Goal: Task Accomplishment & Management: Complete application form

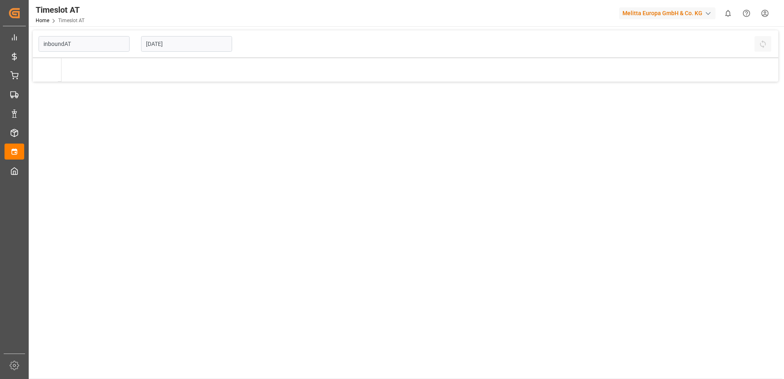
type input "Inbound AT"
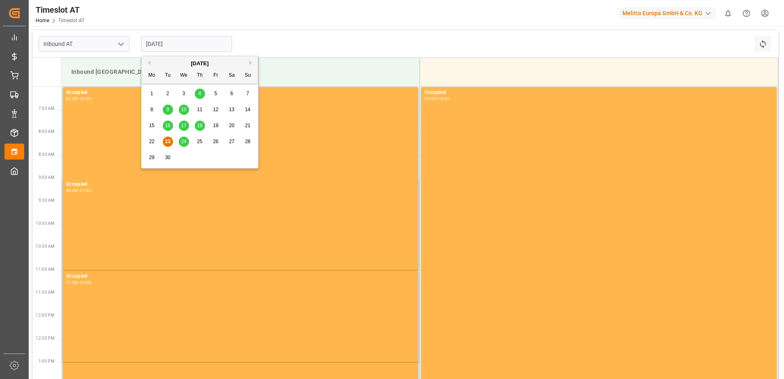
click at [150, 43] on input "[DATE]" at bounding box center [186, 44] width 91 height 16
click at [150, 159] on span "29" at bounding box center [151, 158] width 5 height 6
type input "[DATE]"
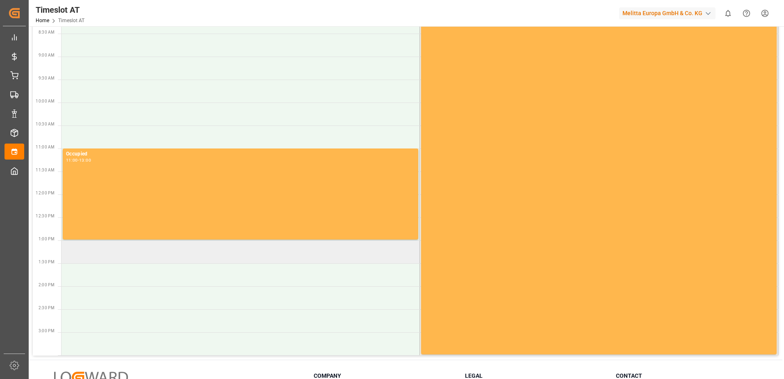
scroll to position [123, 0]
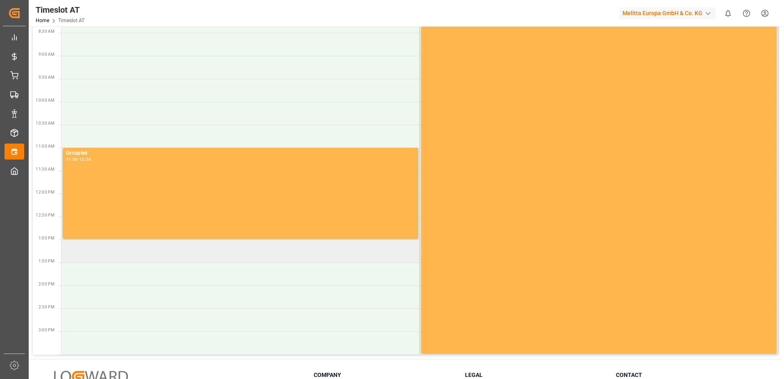
click at [93, 252] on td at bounding box center [240, 250] width 358 height 23
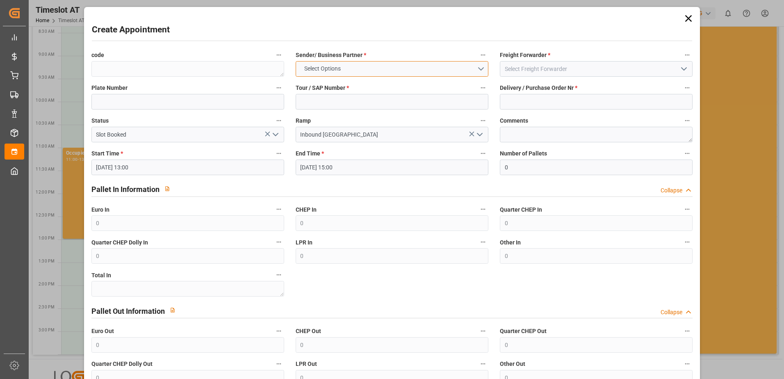
click at [311, 66] on span "Select Options" at bounding box center [322, 68] width 45 height 9
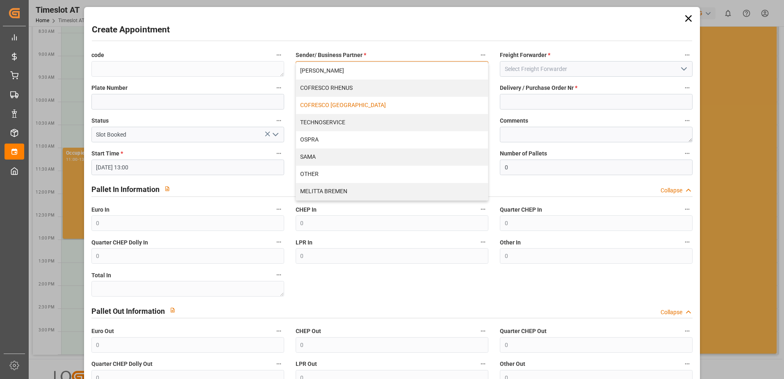
click at [307, 100] on div "COFRESCO [GEOGRAPHIC_DATA]" at bounding box center [392, 105] width 192 height 17
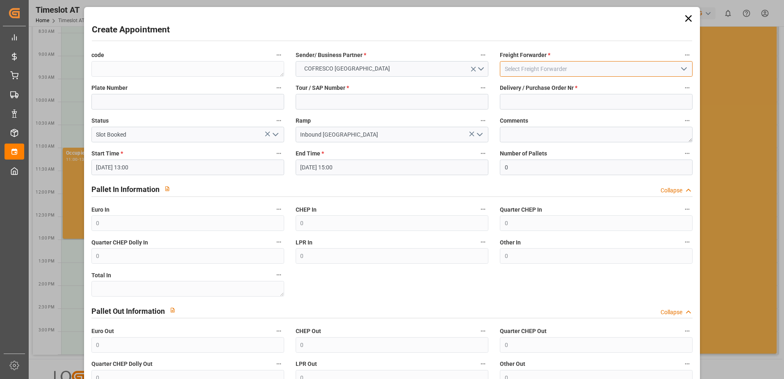
click at [513, 68] on input at bounding box center [596, 69] width 193 height 16
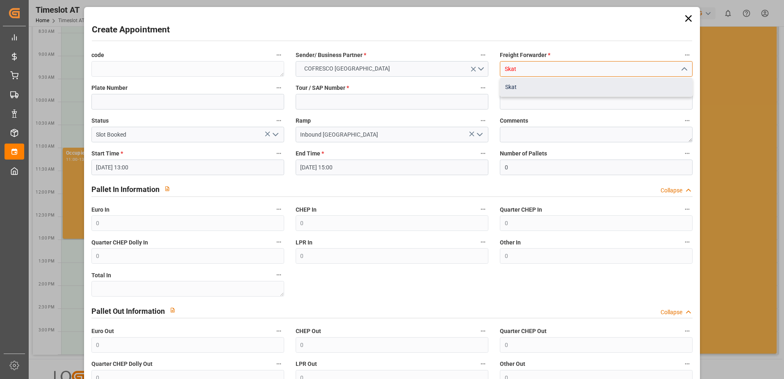
click at [512, 86] on div "Skat" at bounding box center [596, 87] width 192 height 18
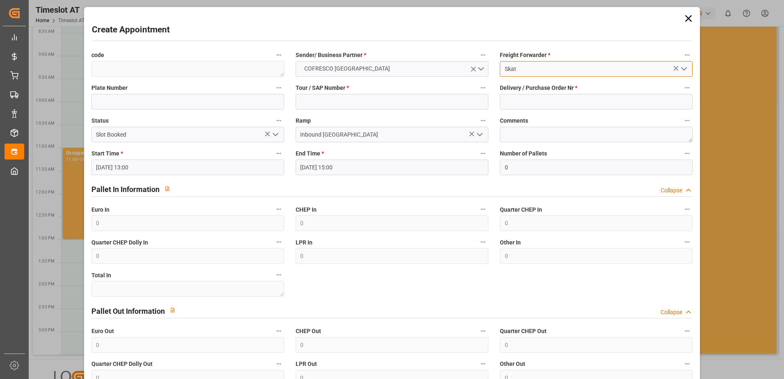
type input "Skat"
click at [381, 105] on input at bounding box center [392, 102] width 193 height 16
paste input "6204256"
type input "6204256"
click at [553, 103] on input at bounding box center [596, 102] width 193 height 16
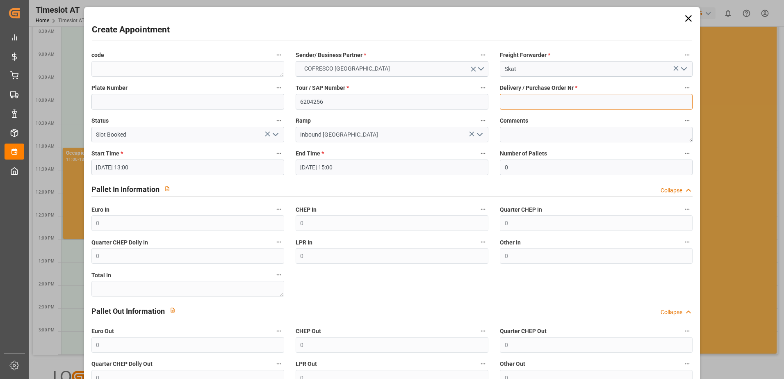
paste input "489824"
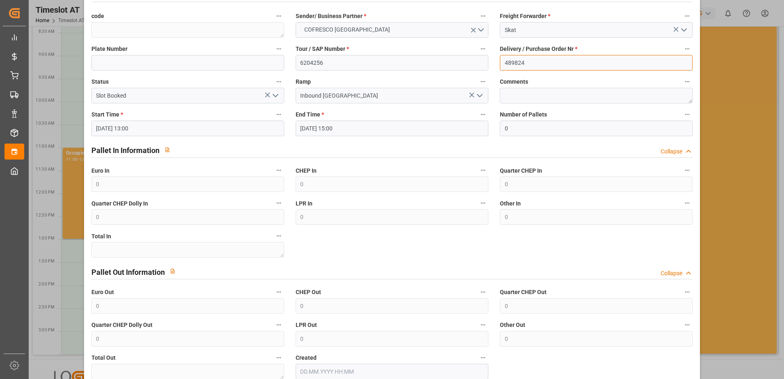
scroll to position [87, 0]
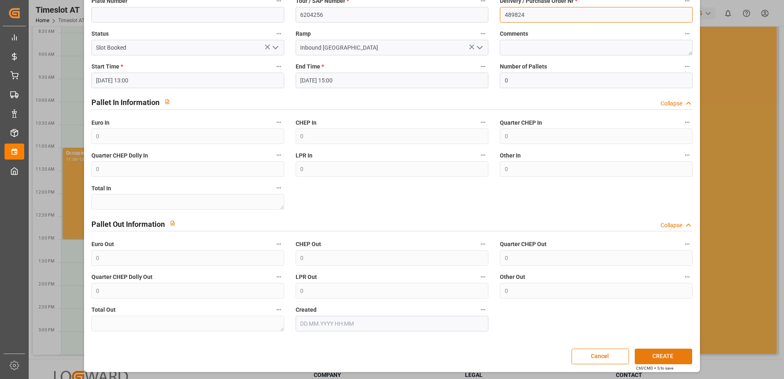
type input "489824"
click at [657, 354] on button "CREATE" at bounding box center [663, 356] width 57 height 16
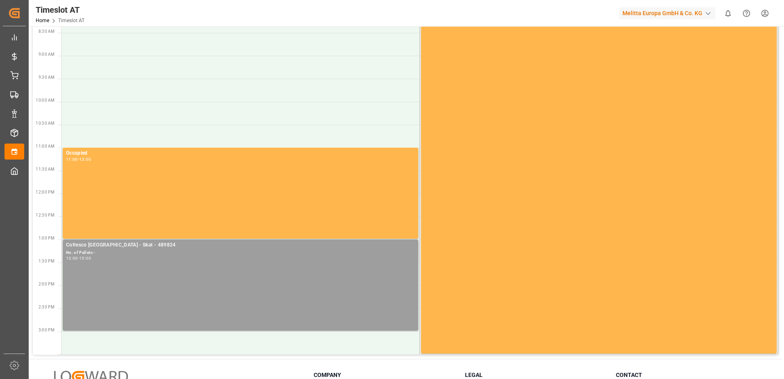
click at [142, 282] on div "Cofresco [GEOGRAPHIC_DATA] - Skat - 489824 No. of Pallets - 13:00 - 15:00" at bounding box center [240, 285] width 349 height 88
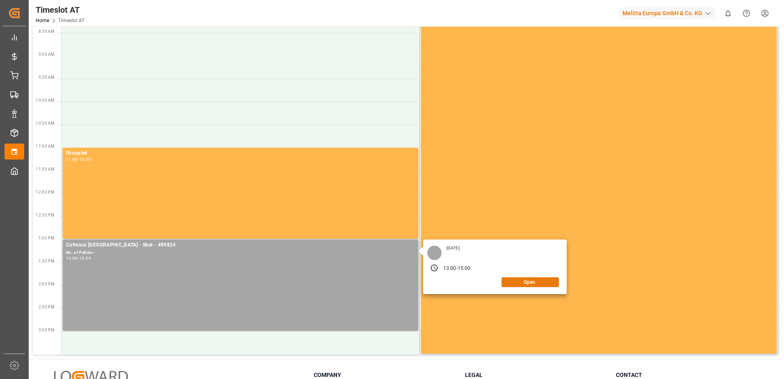
click at [524, 285] on button "Open" at bounding box center [529, 282] width 57 height 10
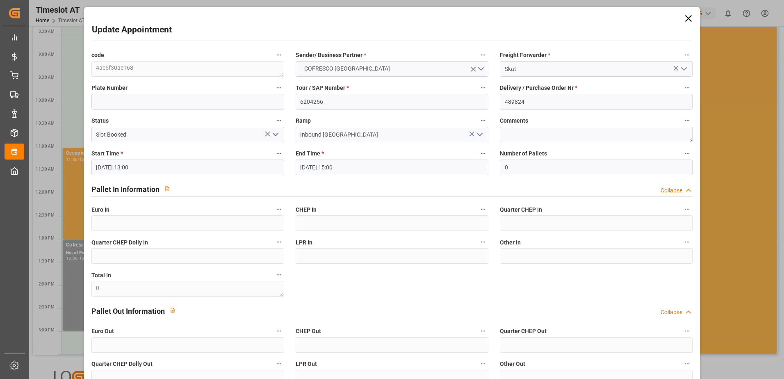
drag, startPoint x: 687, startPoint y: 19, endPoint x: 651, endPoint y: 4, distance: 39.4
click at [686, 19] on icon at bounding box center [688, 18] width 11 height 11
